Goal: Information Seeking & Learning: Learn about a topic

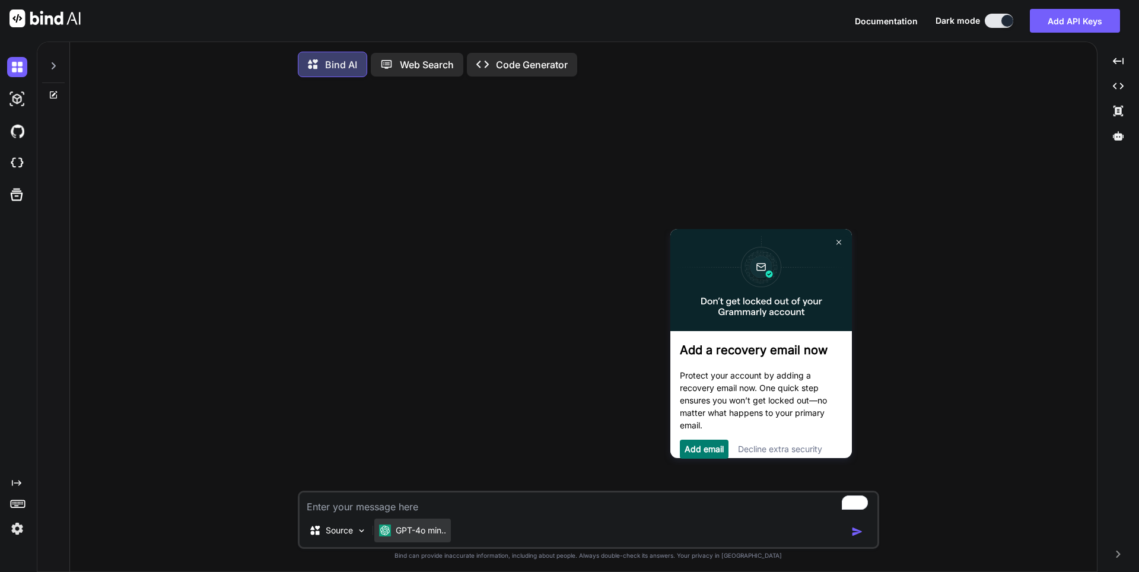
click at [403, 541] on div "GPT-4o min.." at bounding box center [412, 531] width 77 height 24
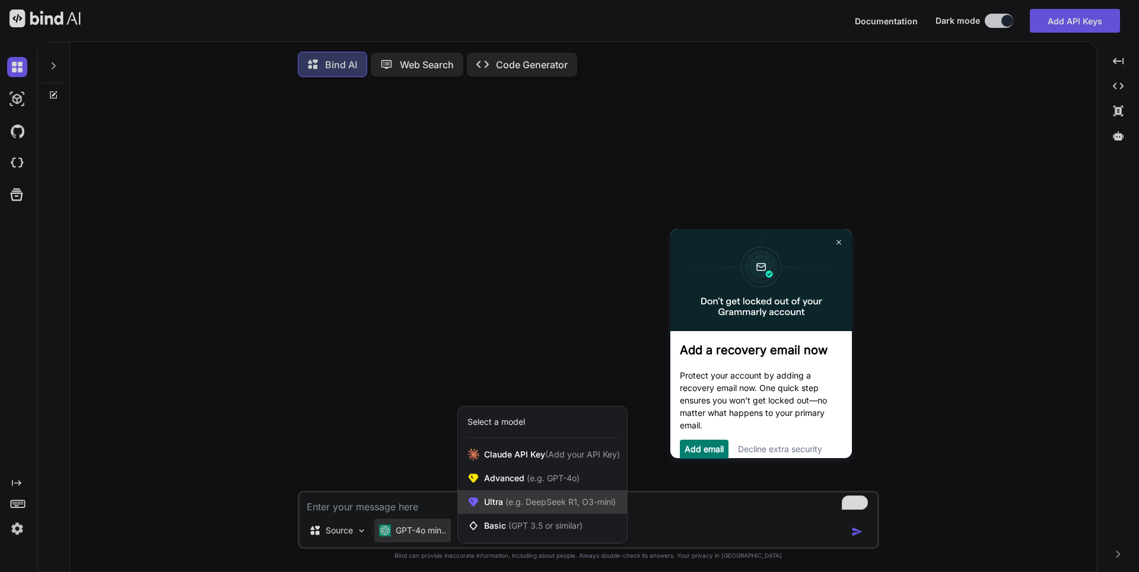
click at [506, 502] on span "(e.g. DeepSeek R1, O3-mini)" at bounding box center [559, 502] width 113 height 10
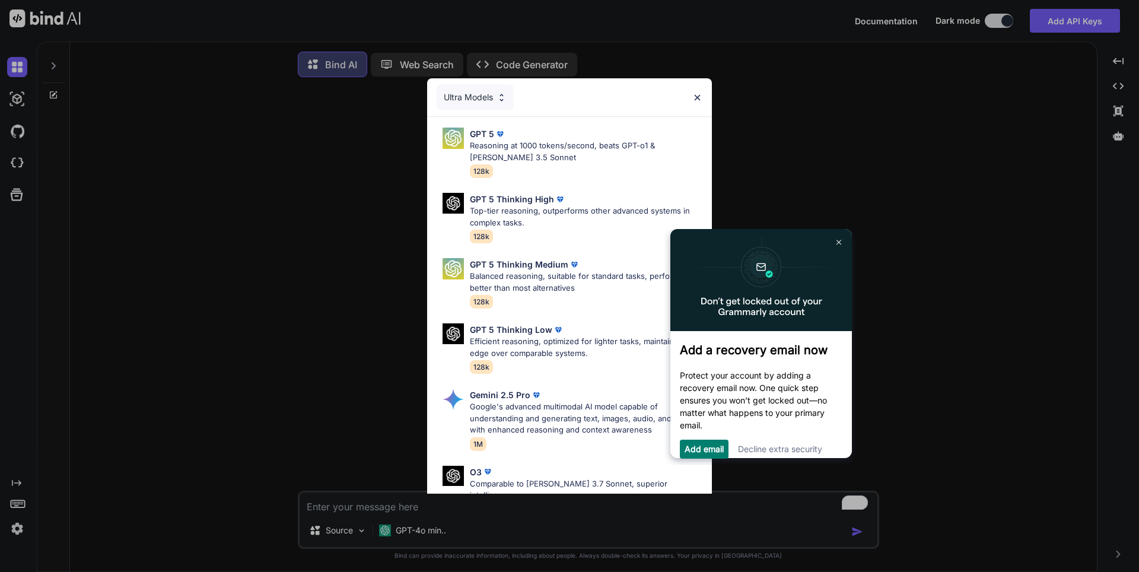
click at [292, 387] on div "Ultra Models GPT 5 Reasoning at 1000 tokens/second, beats GPT-o1 & [PERSON_NAME…" at bounding box center [569, 286] width 1139 height 572
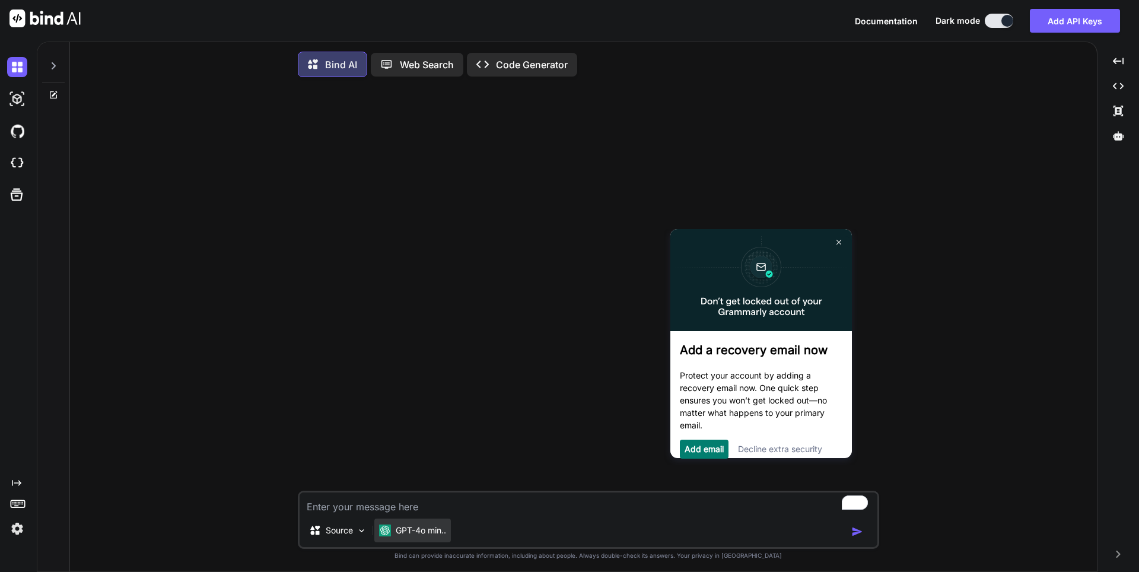
click at [424, 539] on div "GPT-4o min.." at bounding box center [412, 531] width 77 height 24
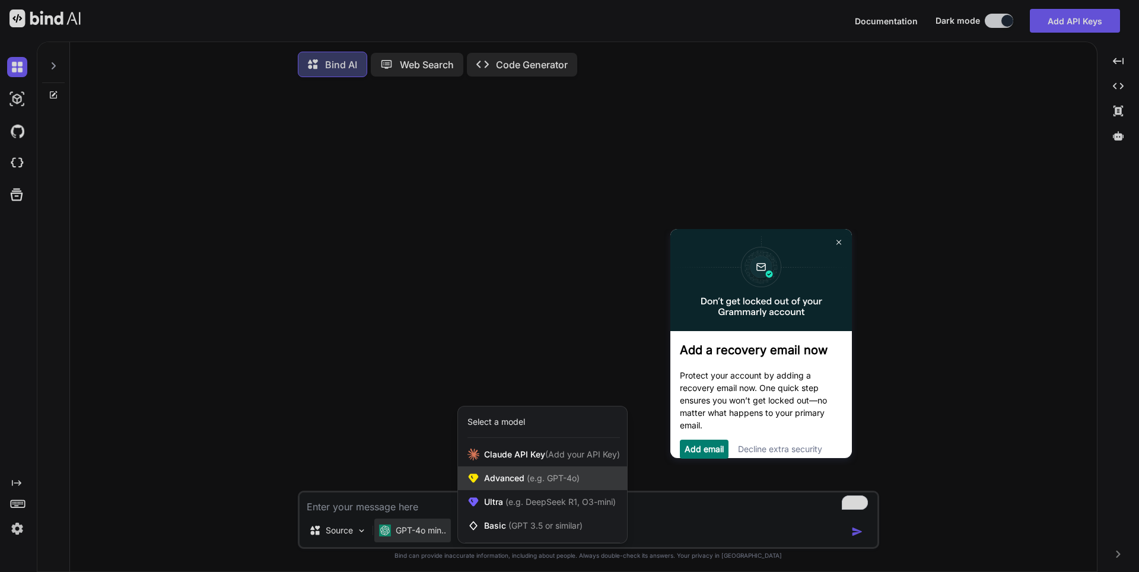
click at [520, 490] on div "Advanced (e.g. GPT-4o)" at bounding box center [542, 478] width 169 height 24
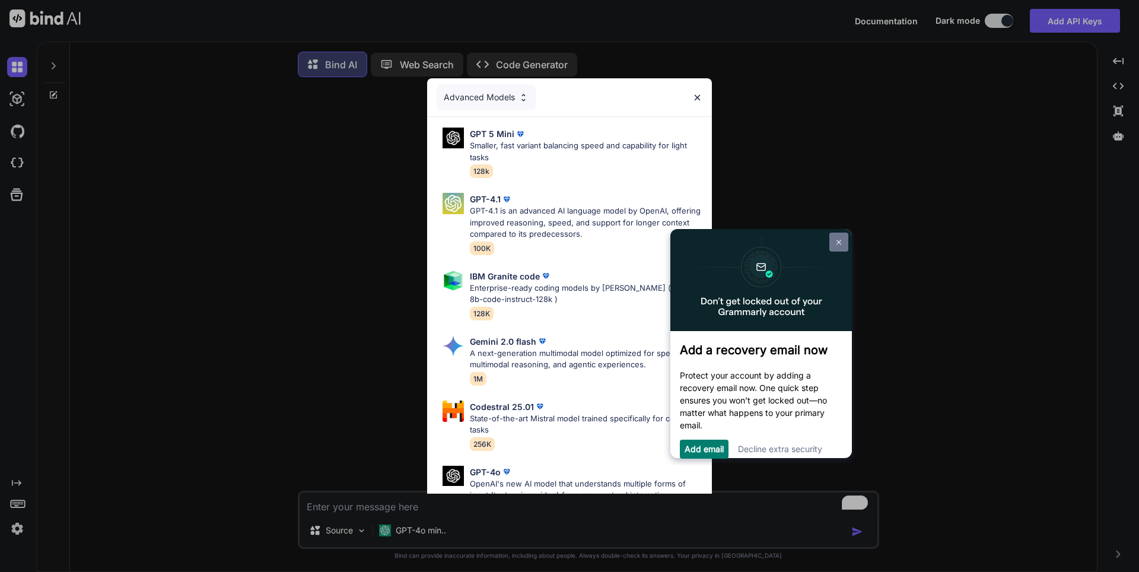
click at [834, 243] on link at bounding box center [838, 242] width 19 height 19
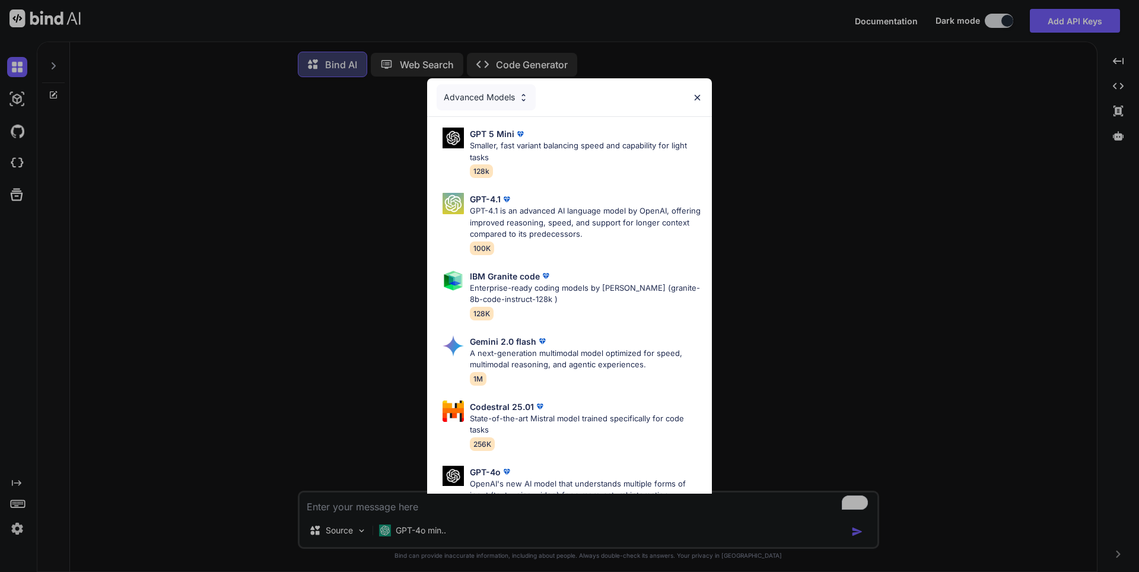
click at [421, 532] on div "Advanced Models GPT 5 Mini Smaller, fast variant balancing speed and capability…" at bounding box center [569, 286] width 1139 height 572
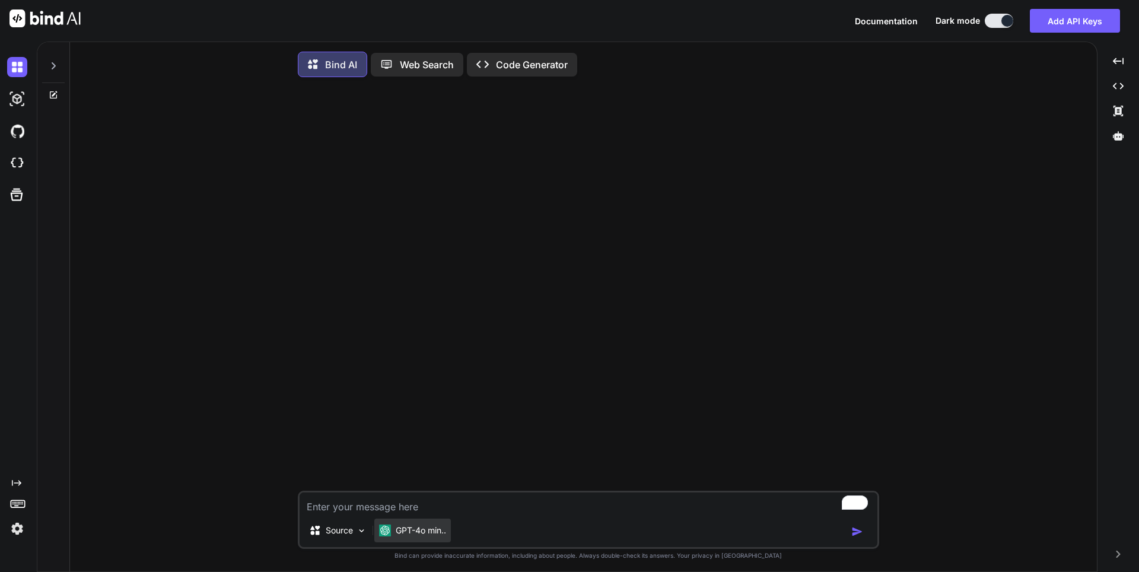
click at [410, 535] on p "GPT-4o min.." at bounding box center [421, 530] width 50 height 12
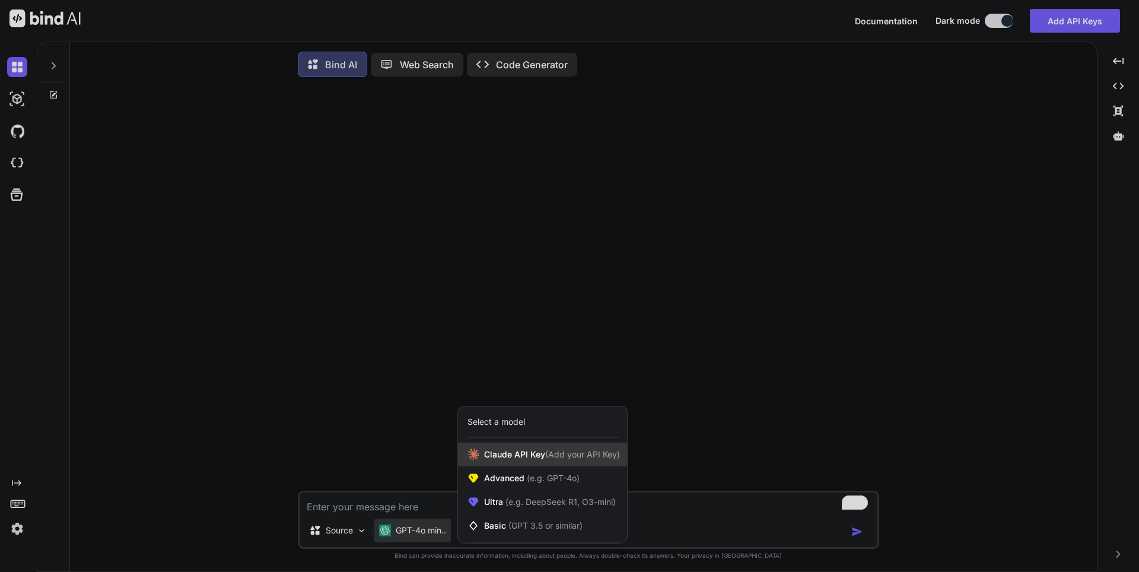
click at [539, 451] on span "[PERSON_NAME] Key (Add your API Key)" at bounding box center [552, 455] width 136 height 12
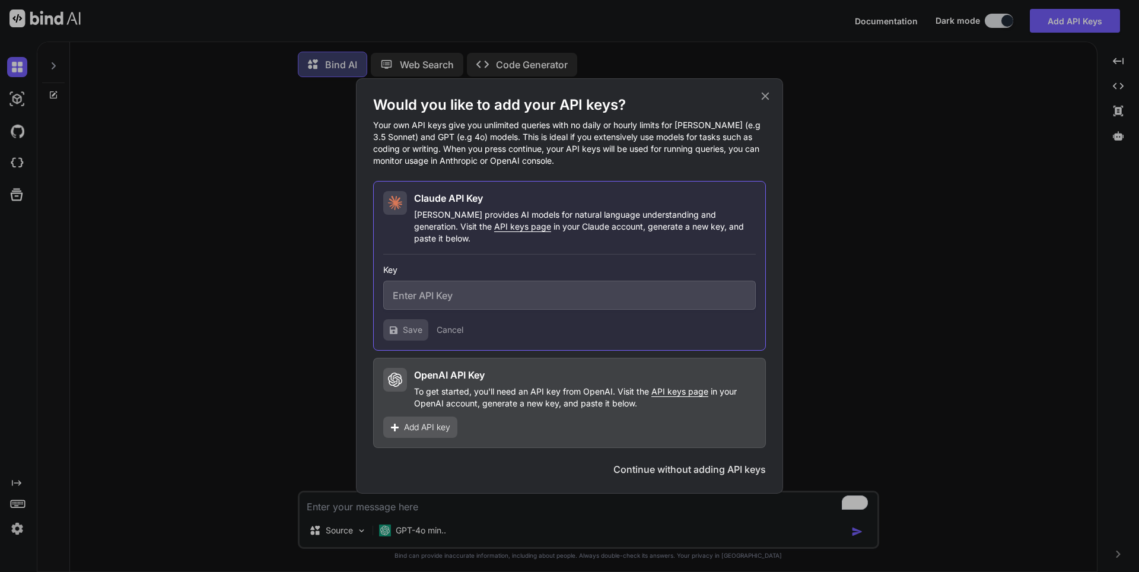
click at [753, 96] on div "Would you like to add your API keys? Your own API keys give you unlimited queri…" at bounding box center [569, 285] width 427 height 415
click at [759, 103] on icon at bounding box center [765, 96] width 13 height 13
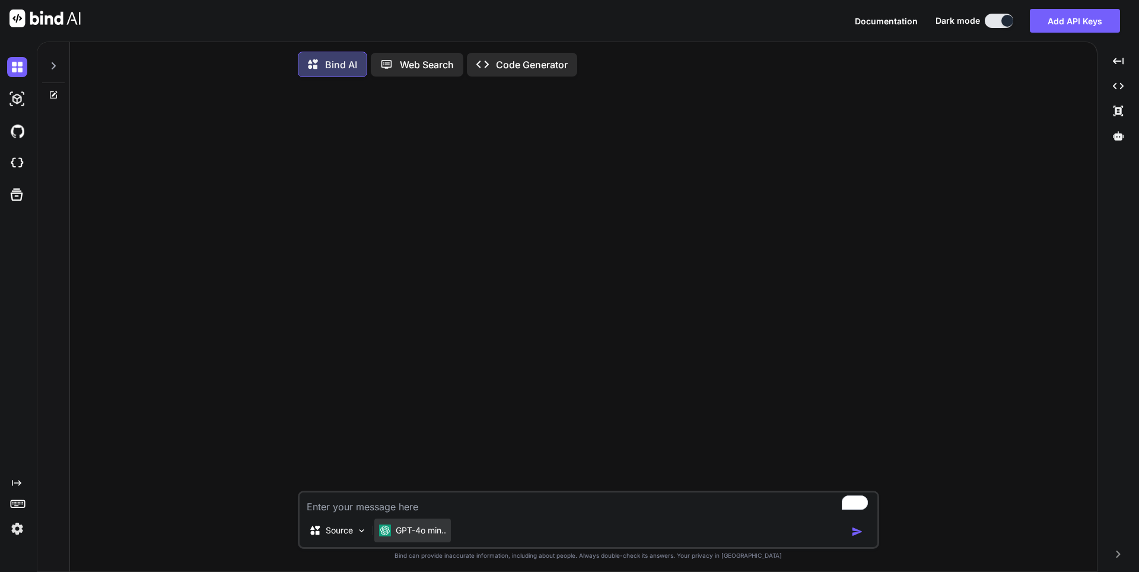
click at [409, 536] on p "GPT-4o min.." at bounding box center [421, 530] width 50 height 12
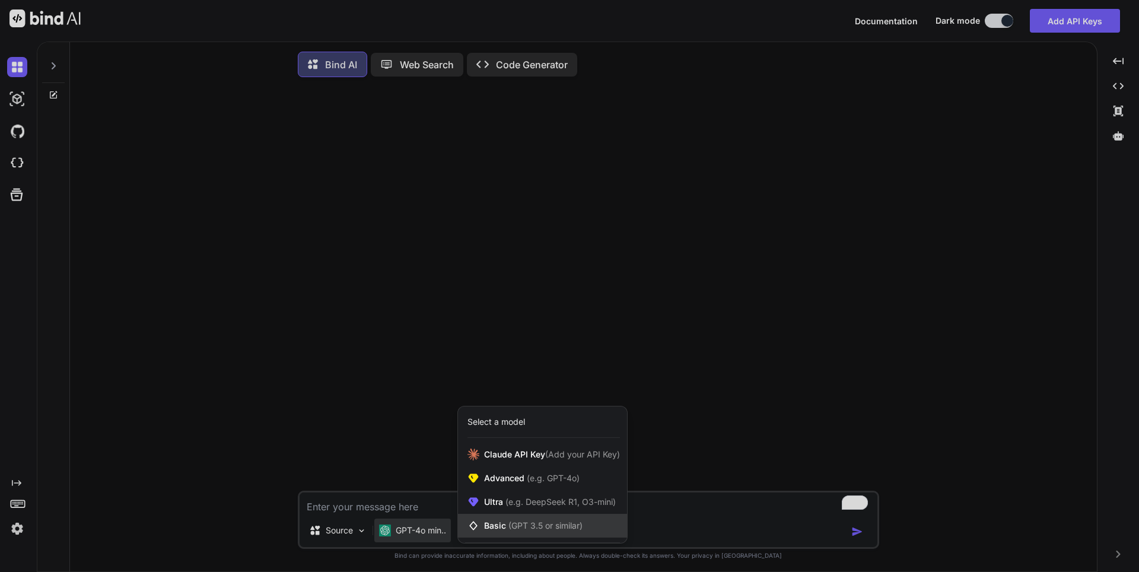
click at [498, 528] on span "Basic (GPT 3.5 or similar)" at bounding box center [533, 526] width 98 height 12
type textarea "x"
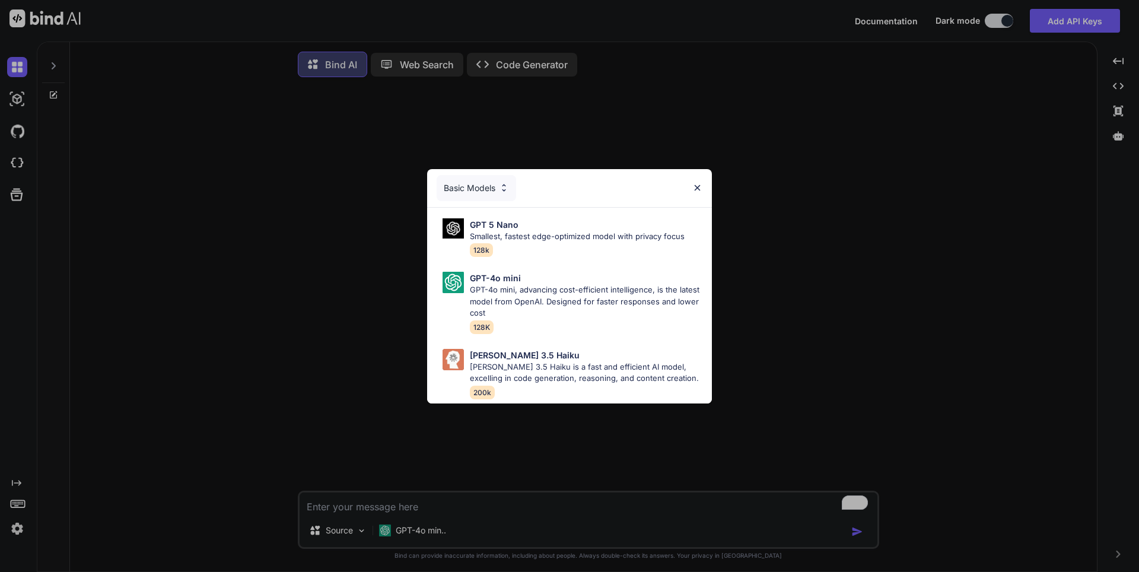
click at [692, 183] on img at bounding box center [697, 188] width 10 height 10
